Goal: Communication & Community: Answer question/provide support

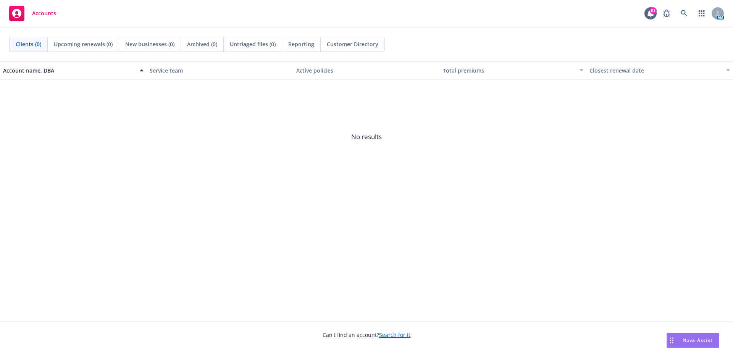
click at [686, 338] on span "Nova Assist" at bounding box center [698, 340] width 30 height 6
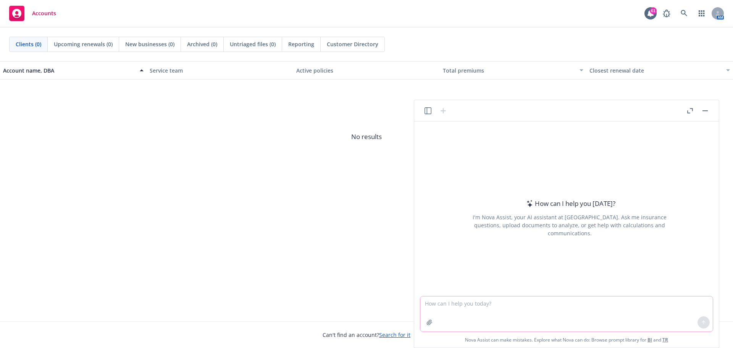
click at [478, 301] on textarea at bounding box center [566, 313] width 293 height 35
type textarea "h"
type textarea "Please help to edit email"
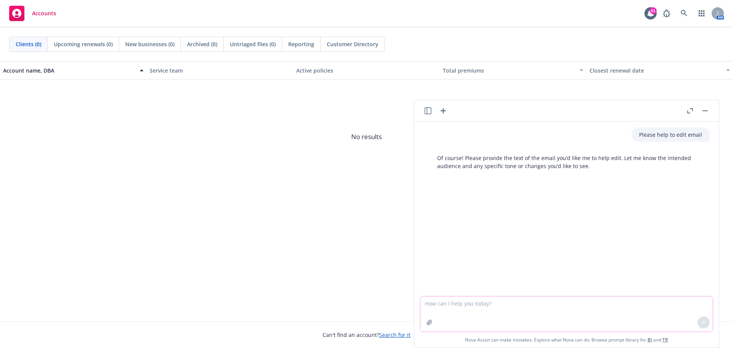
click at [445, 302] on textarea at bounding box center [566, 313] width 293 height 35
paste textarea "We’ve completed the revisions to the slides. We hid slide 13 but removed the “Y…"
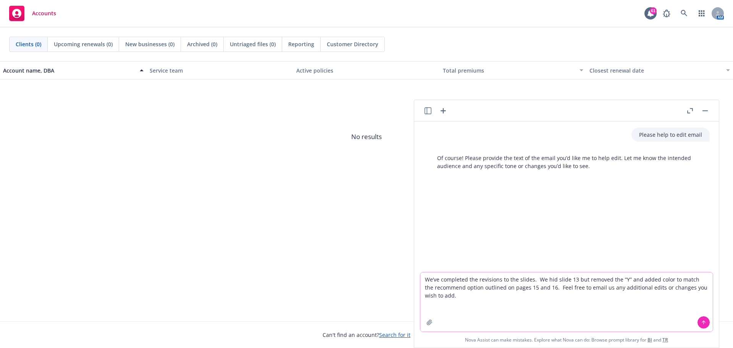
type textarea "We’ve completed the revisions to the slides. We hid slide 13 but removed the “Y…"
click at [704, 322] on icon at bounding box center [703, 322] width 5 height 5
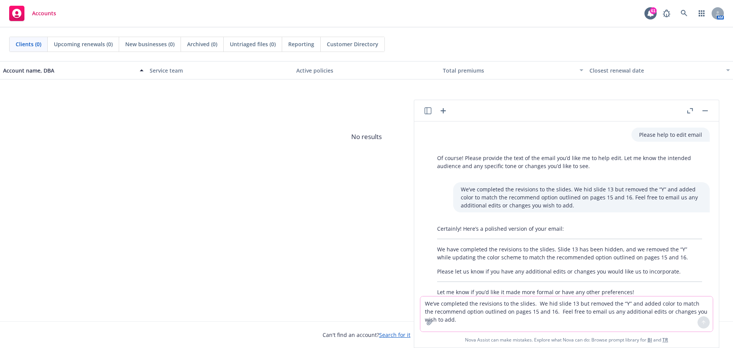
scroll to position [21, 0]
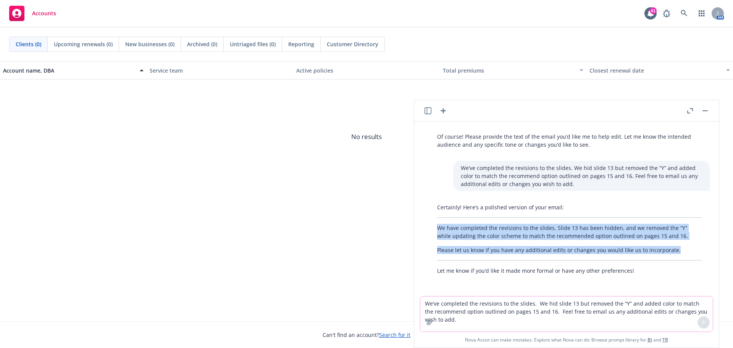
drag, startPoint x: 439, startPoint y: 228, endPoint x: 677, endPoint y: 252, distance: 239.1
click at [677, 252] on div "Certainly! Here’s a polished version of your email: We have completed the revis…" at bounding box center [570, 239] width 280 height 78
copy div "We have completed the revisions to the slides. Slide 13 has been hidden, and we…"
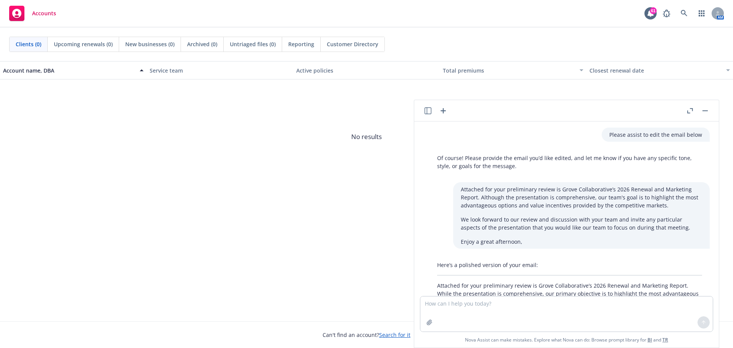
scroll to position [88, 0]
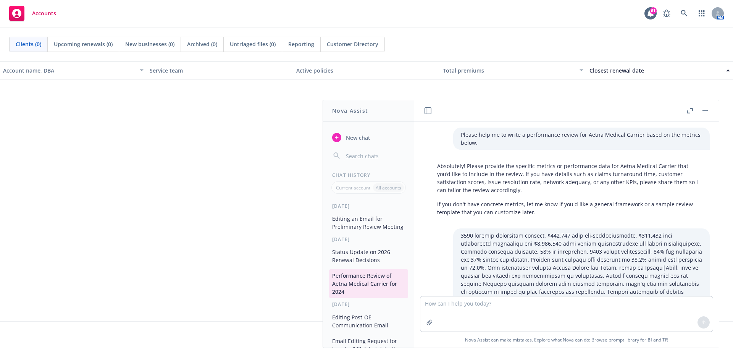
scroll to position [609, 0]
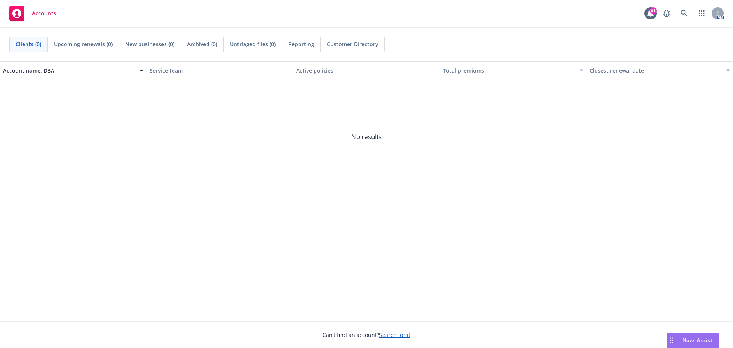
drag, startPoint x: 687, startPoint y: 337, endPoint x: 674, endPoint y: 331, distance: 14.0
click at [687, 336] on div "Nova Assist" at bounding box center [693, 340] width 52 height 15
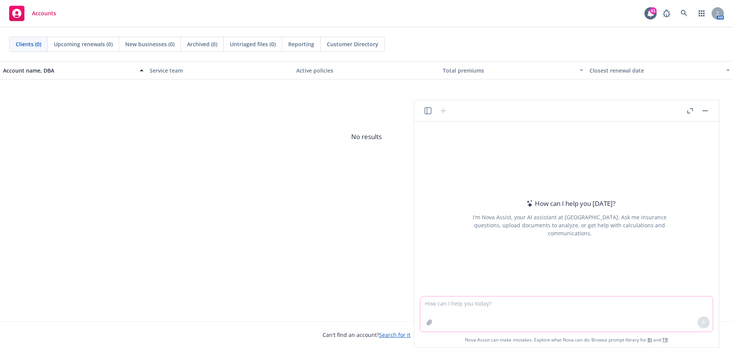
click at [550, 311] on textarea at bounding box center [566, 313] width 293 height 35
type textarea "Please help to edit the email below."
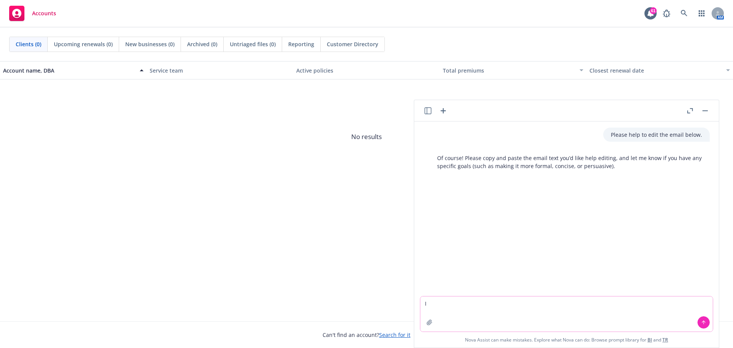
type textarea "I"
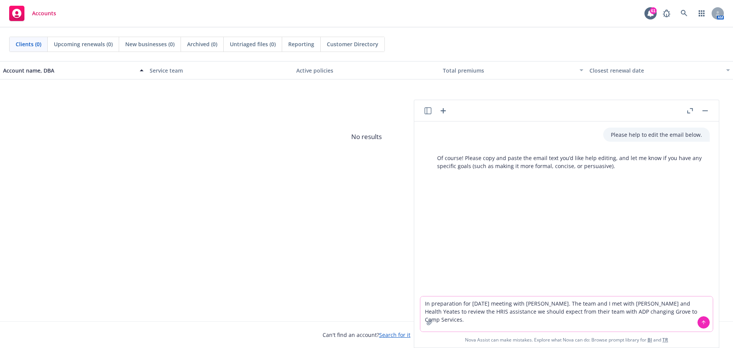
click at [680, 305] on textarea "In preparation for [DATE] meeting with [PERSON_NAME]. The team and I met with […" at bounding box center [566, 313] width 293 height 35
click at [691, 314] on textarea "In preparation for [DATE] meeting with [PERSON_NAME]. The team and I met with […" at bounding box center [566, 313] width 293 height 35
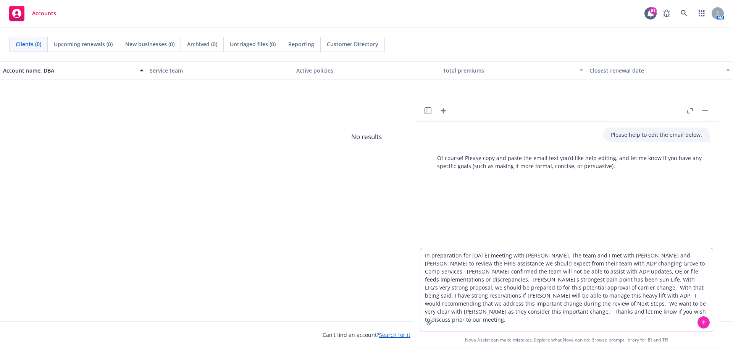
type textarea "In preparation for [DATE] meeting with [PERSON_NAME]. The team and I met with […"
click at [700, 323] on button at bounding box center [704, 322] width 12 height 12
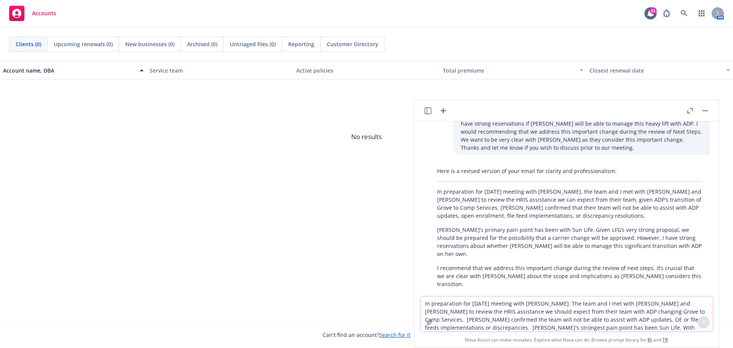
scroll to position [152, 0]
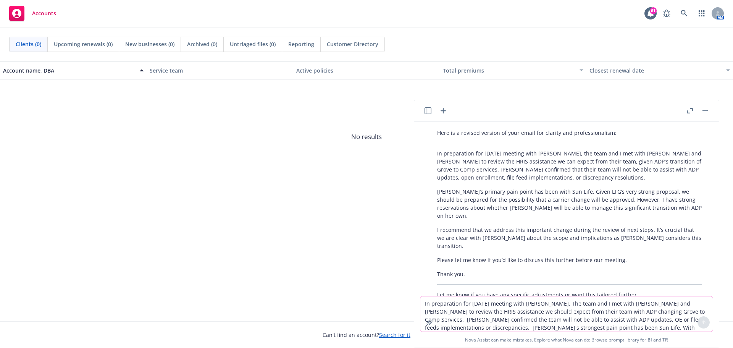
click at [438, 149] on p "In preparation for [DATE] meeting with [PERSON_NAME], the team and I met with […" at bounding box center [569, 165] width 265 height 32
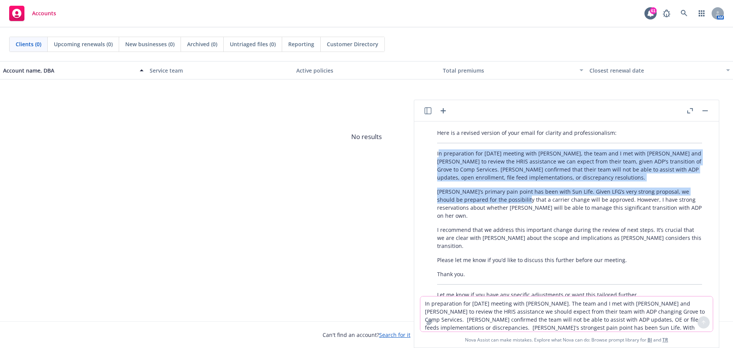
drag, startPoint x: 438, startPoint y: 146, endPoint x: 522, endPoint y: 189, distance: 94.1
click at [522, 189] on div "Here is a revised version of your email for clarity and professionalism: In pre…" at bounding box center [570, 214] width 280 height 176
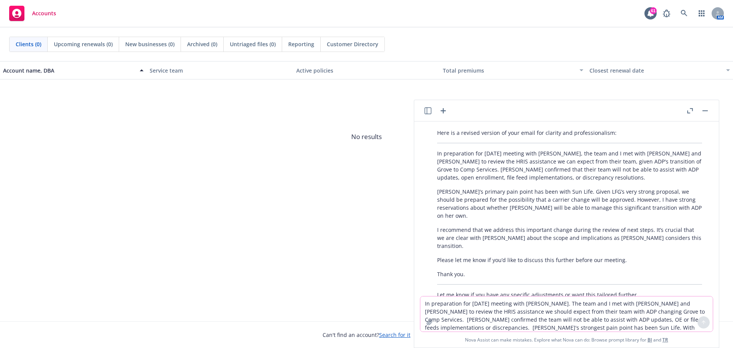
click at [493, 270] on p "Thank you." at bounding box center [569, 274] width 265 height 8
click at [438, 149] on p "In preparation for [DATE] meeting with [PERSON_NAME], the team and I met with […" at bounding box center [569, 165] width 265 height 32
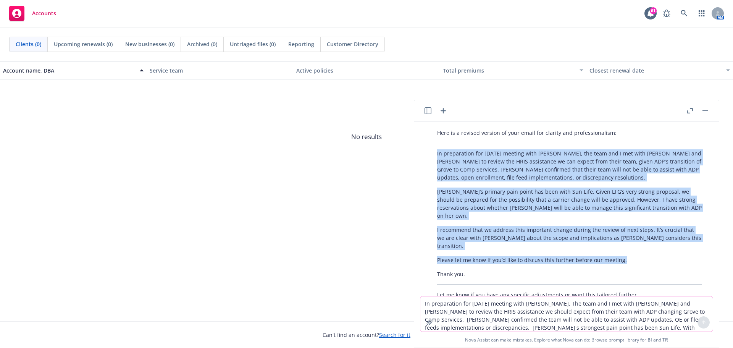
drag, startPoint x: 437, startPoint y: 145, endPoint x: 625, endPoint y: 238, distance: 209.6
click at [625, 238] on div "Here is a revised version of your email for clarity and professionalism: In pre…" at bounding box center [570, 214] width 280 height 176
copy div "In preparation for [DATE] meeting with [PERSON_NAME], the team and I met with […"
